Goal: Find specific page/section: Find specific page/section

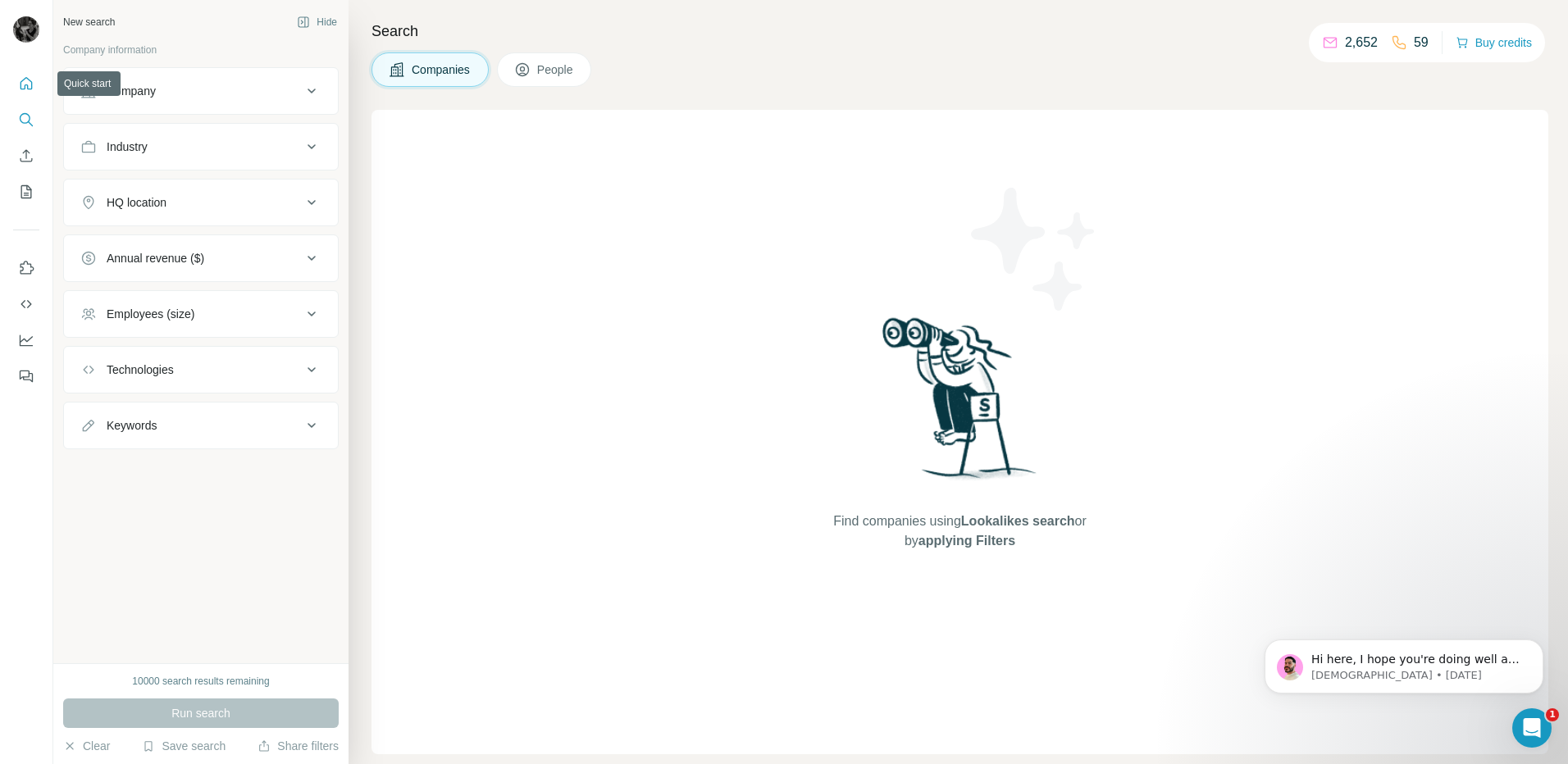
click at [26, 83] on icon "Quick start" at bounding box center [27, 84] width 17 height 17
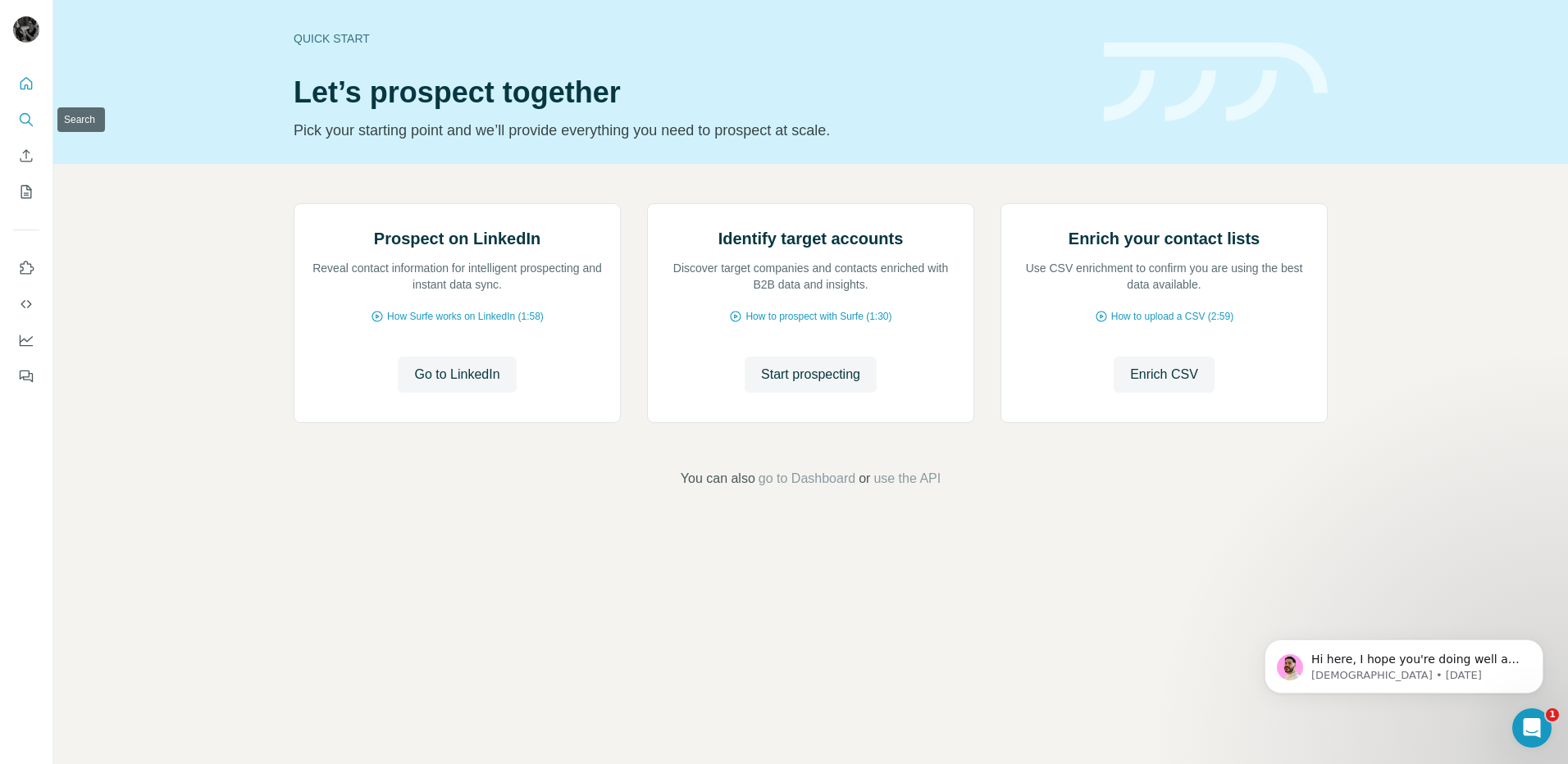
click at [22, 114] on icon "Search" at bounding box center [27, 120] width 17 height 17
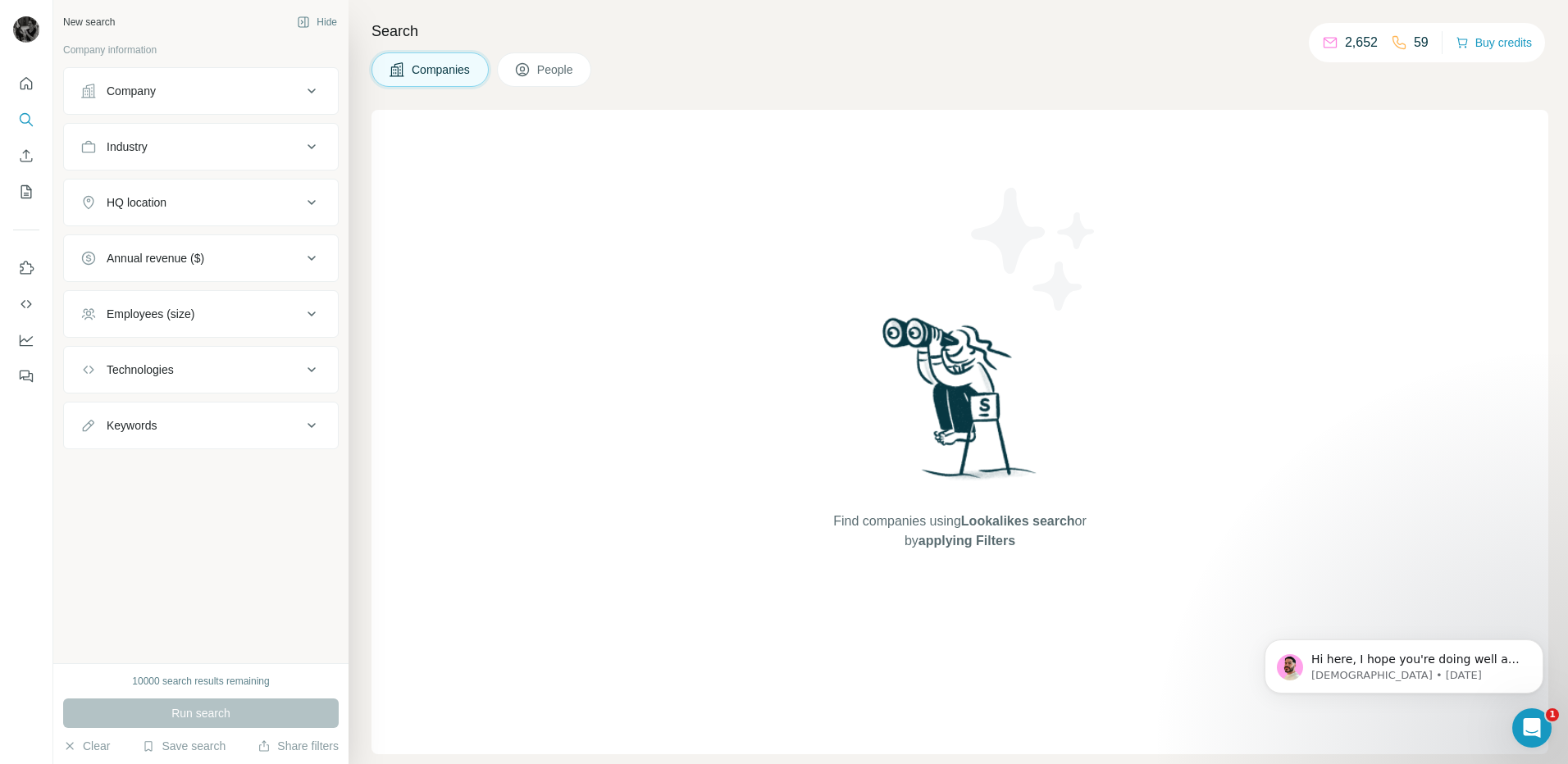
click at [307, 83] on icon at bounding box center [312, 91] width 20 height 20
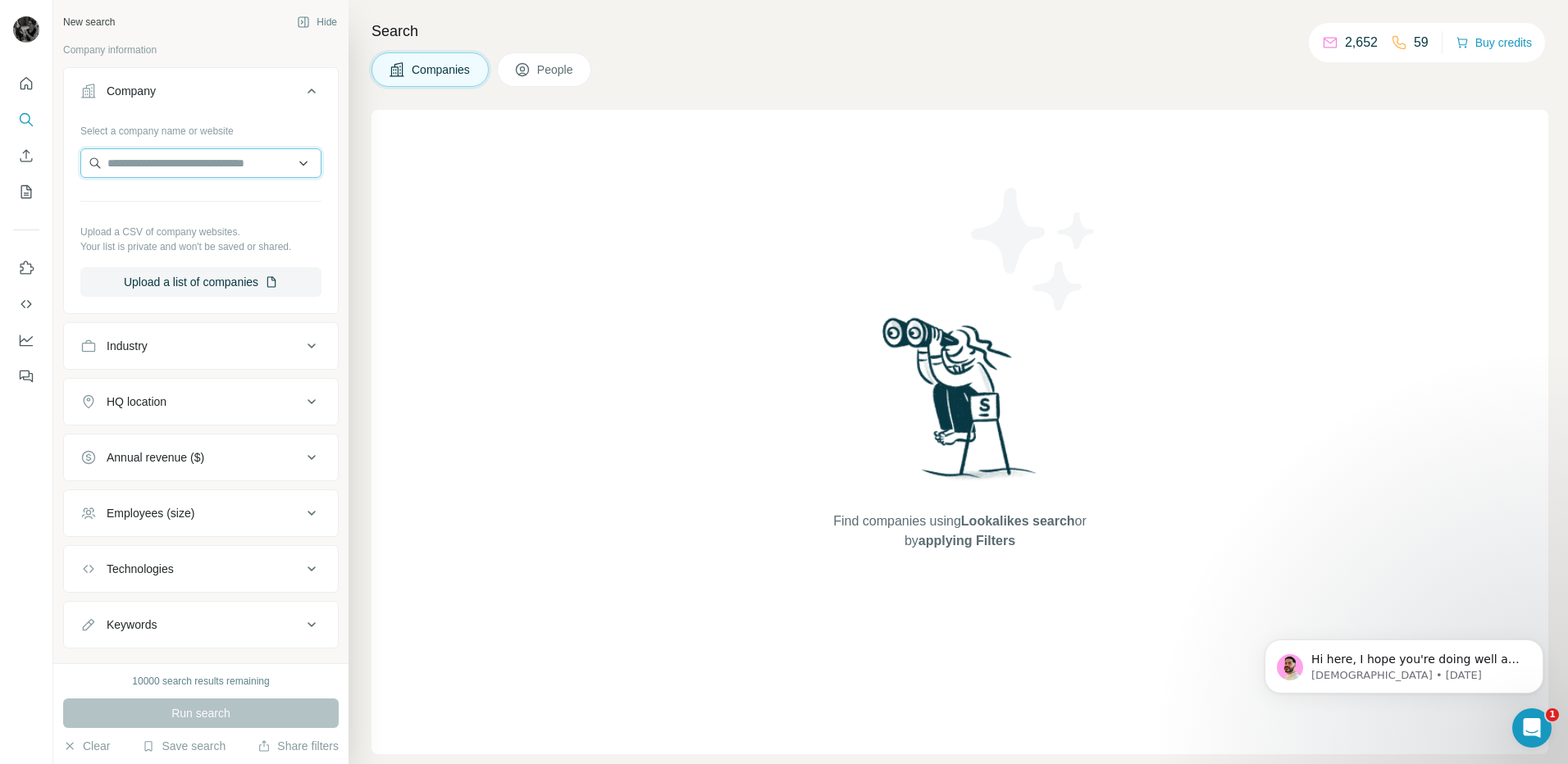
click at [165, 167] on input "text" at bounding box center [200, 162] width 241 height 29
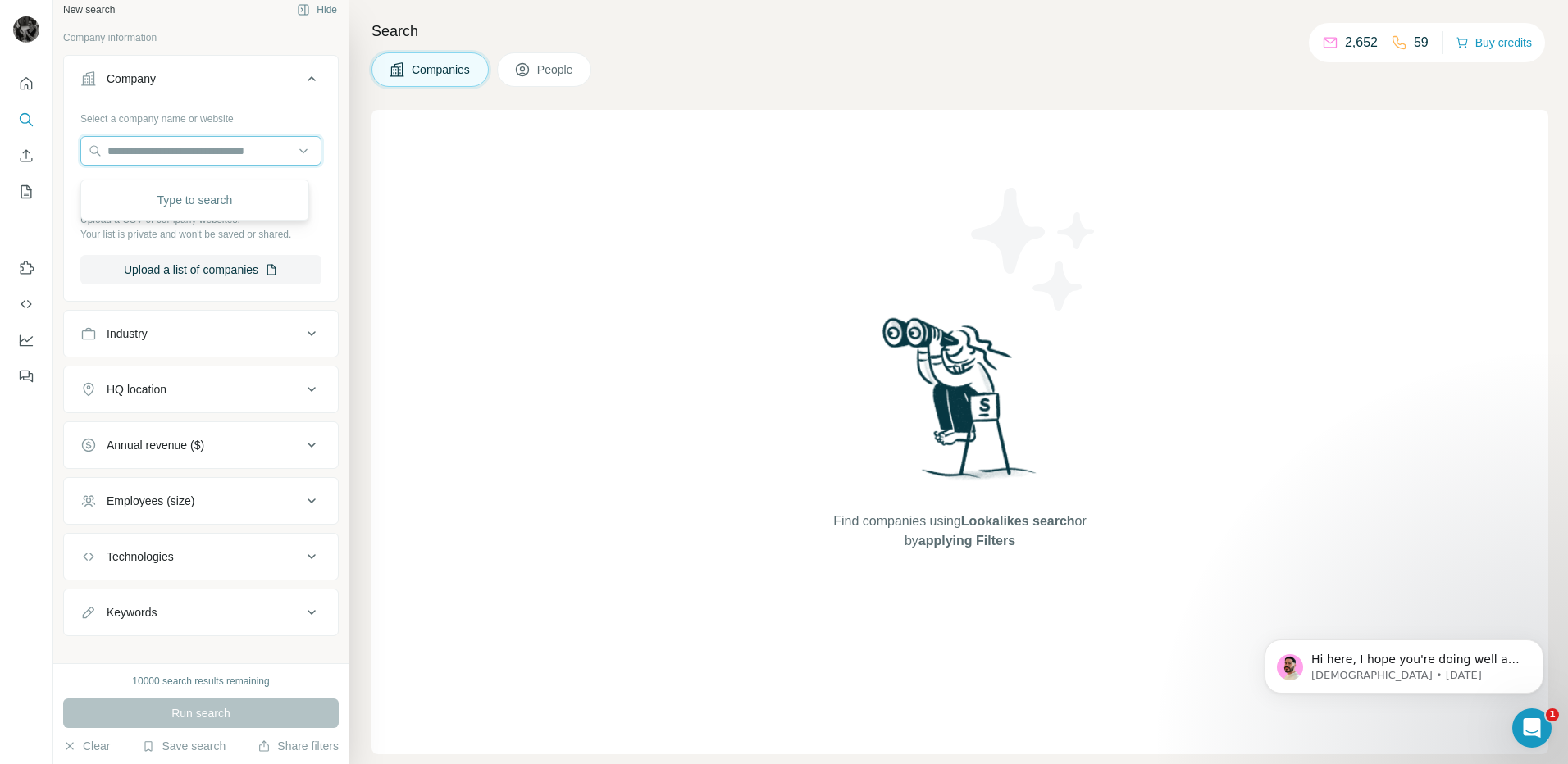
scroll to position [31, 0]
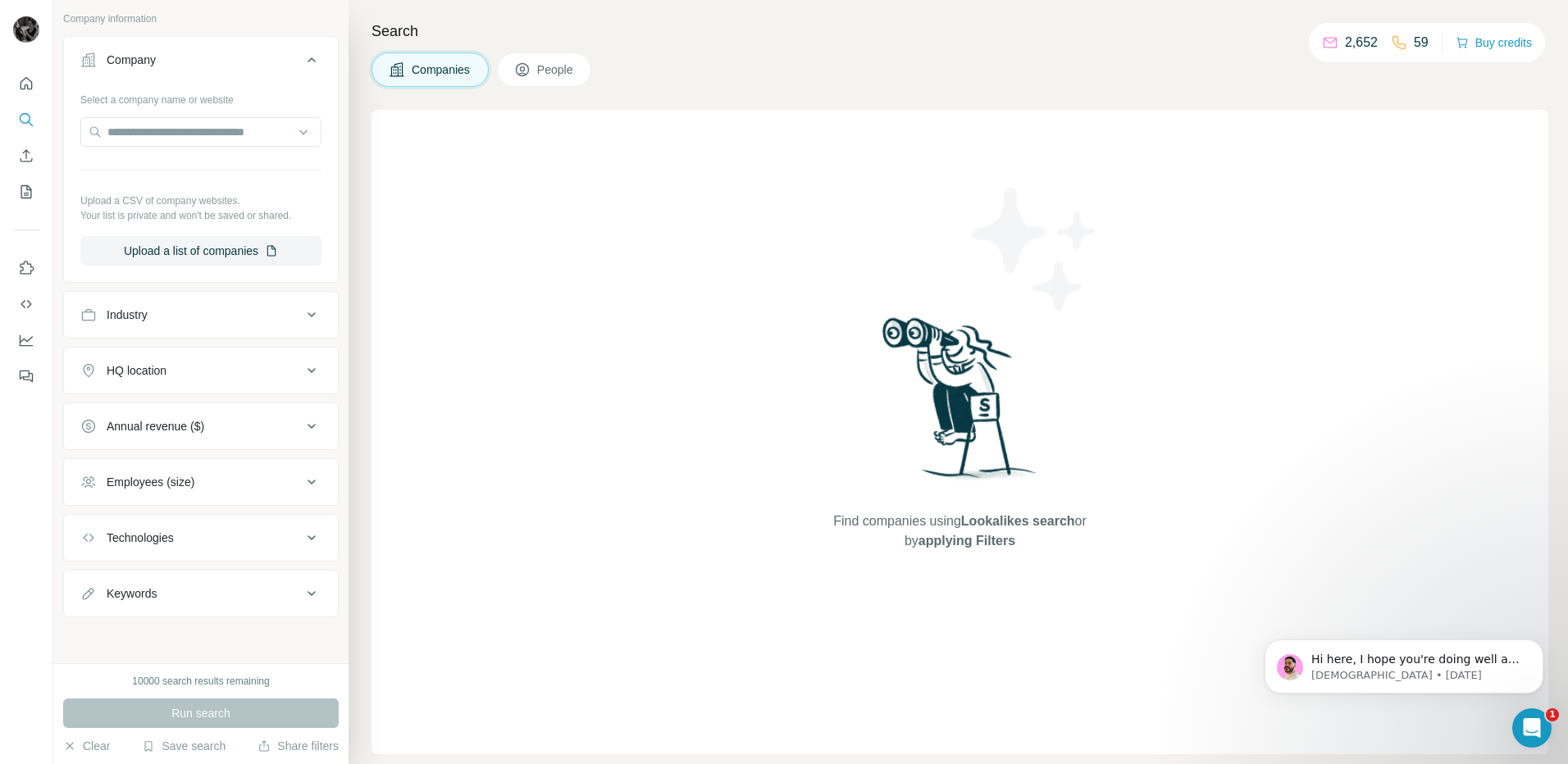
click at [557, 70] on span "People" at bounding box center [555, 70] width 38 height 17
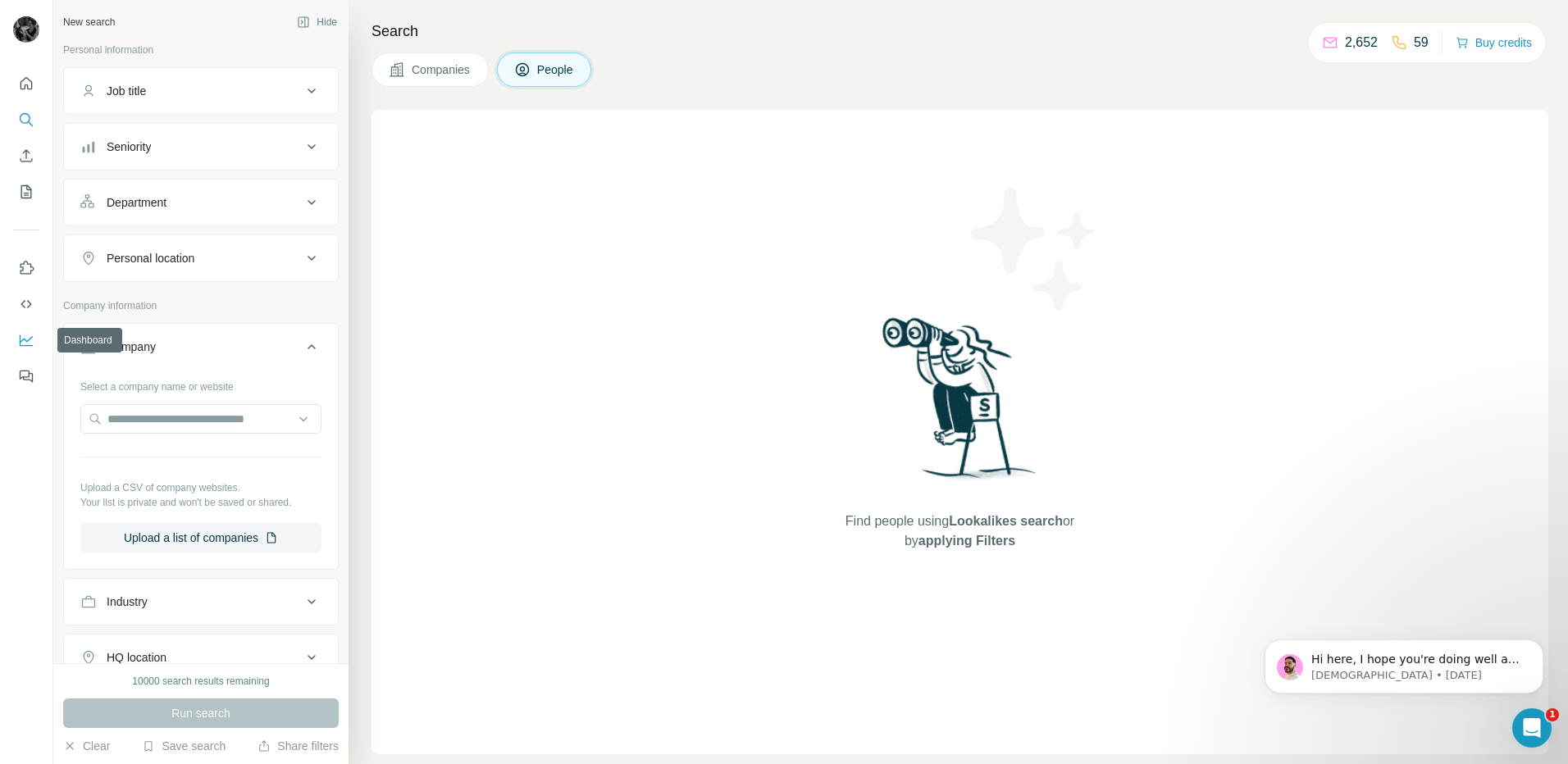
click at [25, 343] on icon "Dashboard" at bounding box center [27, 340] width 17 height 17
